Goal: Find specific page/section

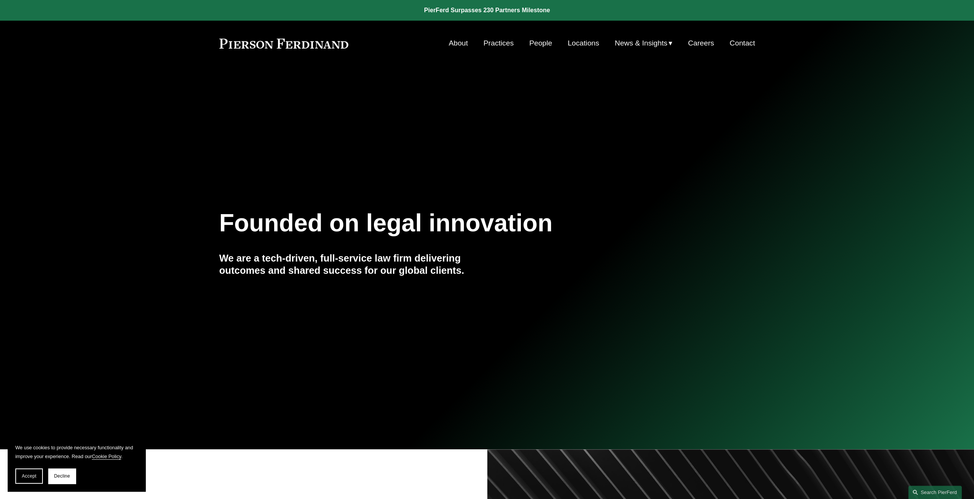
click at [702, 39] on link "Careers" at bounding box center [701, 43] width 26 height 15
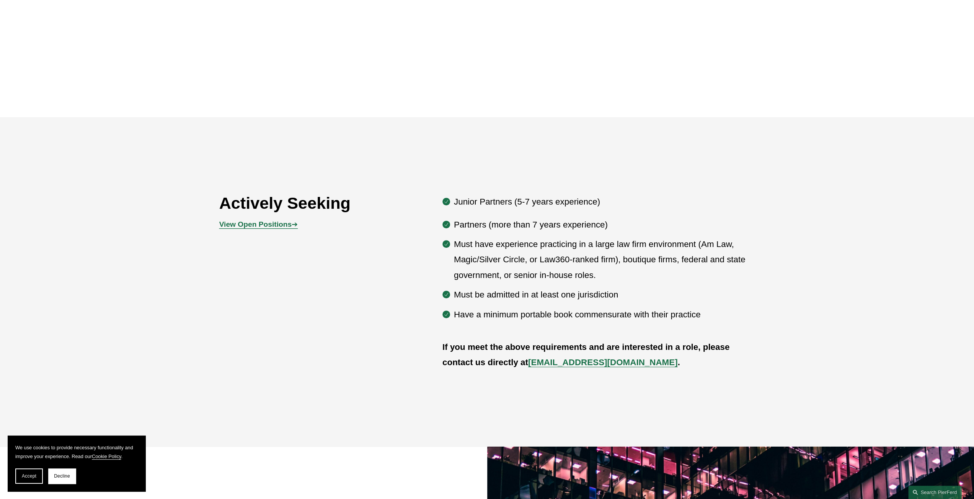
scroll to position [459, 0]
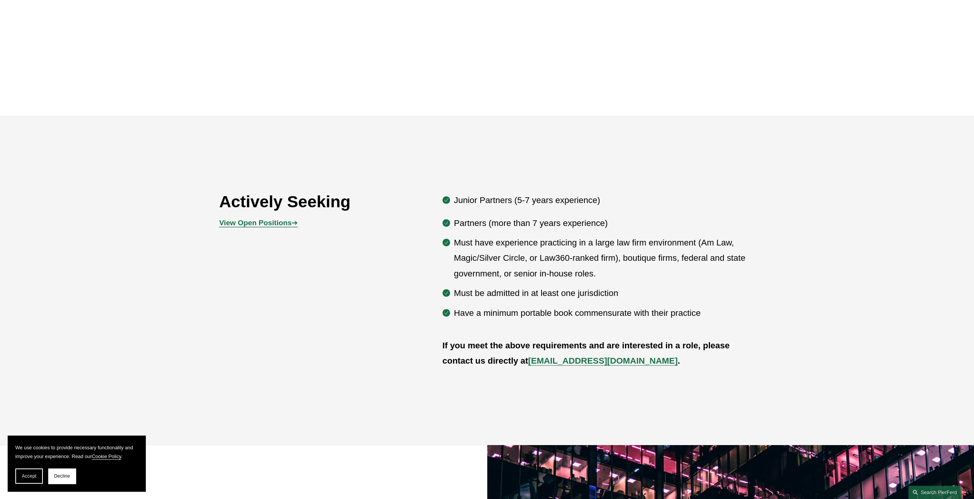
click at [266, 224] on strong "View Open Positions" at bounding box center [255, 223] width 72 height 8
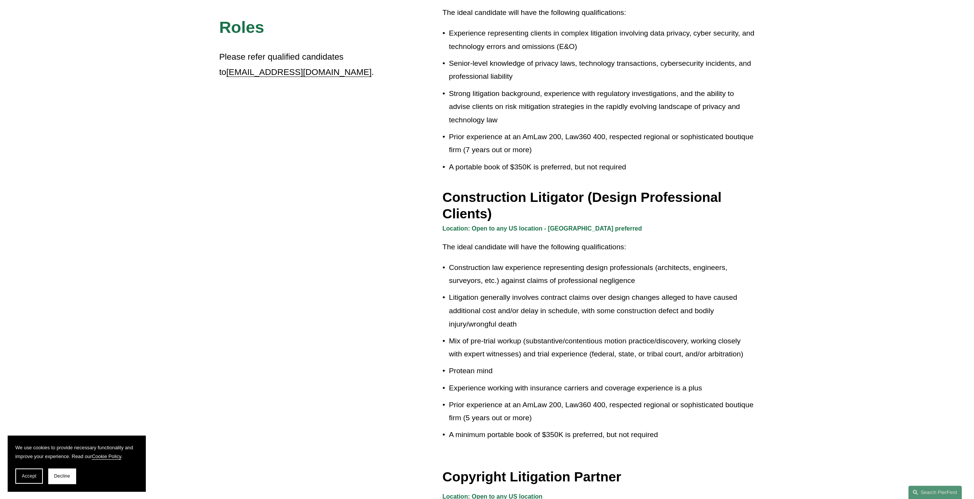
scroll to position [319, 0]
